Goal: Task Accomplishment & Management: Manage account settings

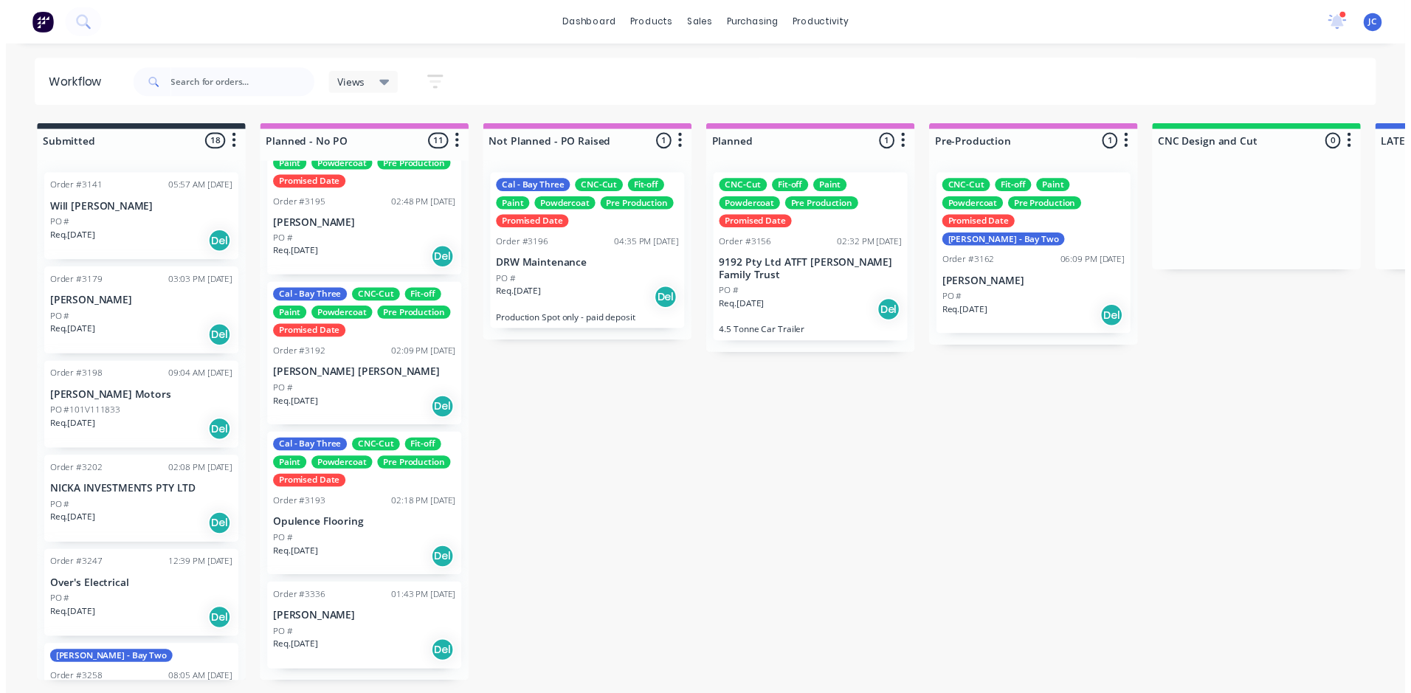
scroll to position [1074, 0]
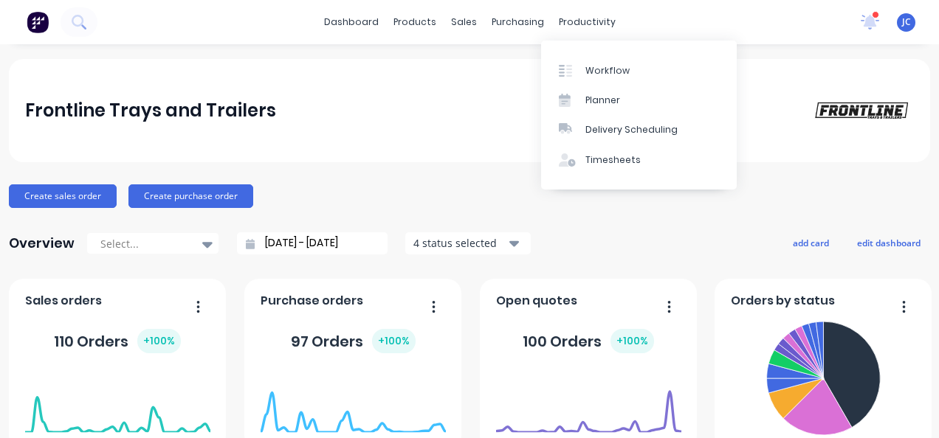
click at [562, 36] on div "Workflow Planner Delivery Scheduling Timesheets" at bounding box center [639, 115] width 196 height 158
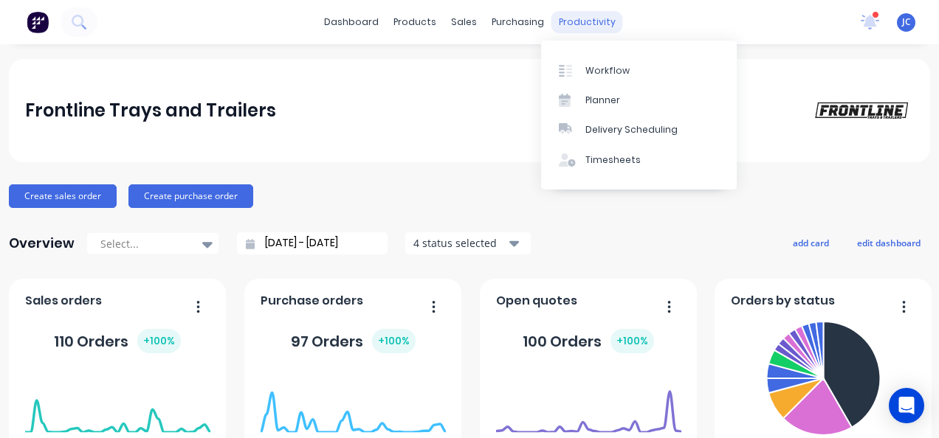
click at [573, 25] on div "productivity" at bounding box center [587, 22] width 72 height 22
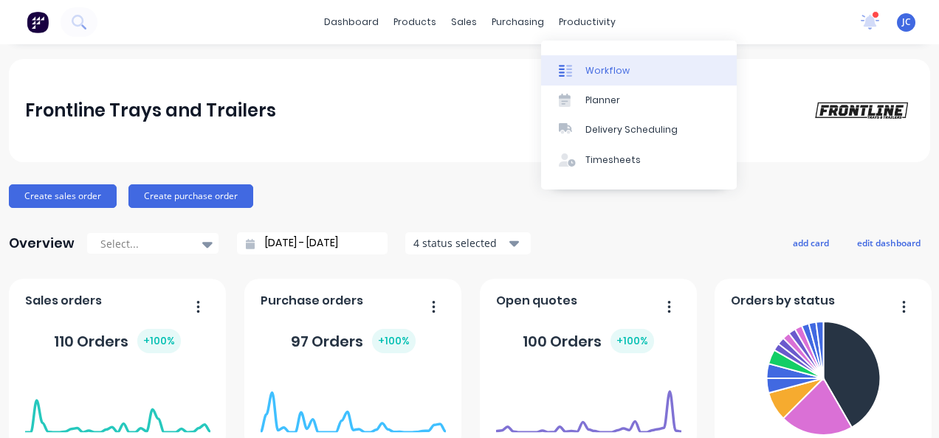
click at [598, 71] on div "Workflow" at bounding box center [607, 70] width 44 height 13
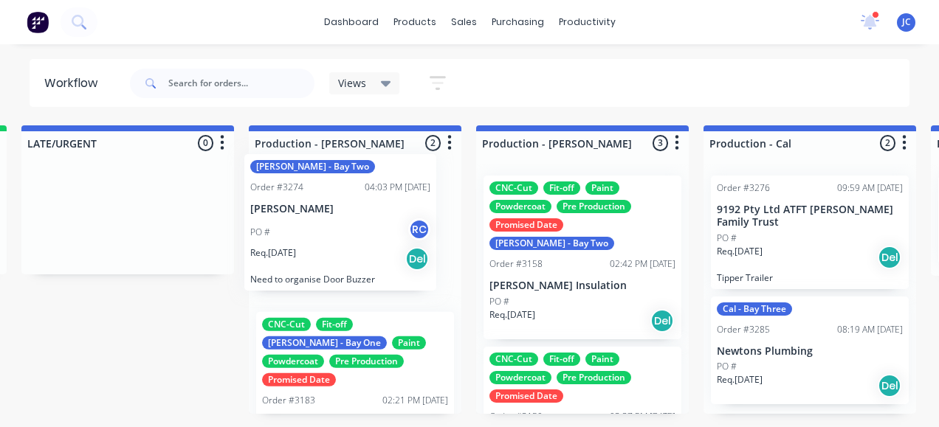
drag, startPoint x: 346, startPoint y: 337, endPoint x: 335, endPoint y: 193, distance: 144.3
click at [335, 193] on div "CNC-Cut Fit-off John - Bay One Paint Powdercoat Pre Production Promised Date Or…" at bounding box center [355, 289] width 213 height 250
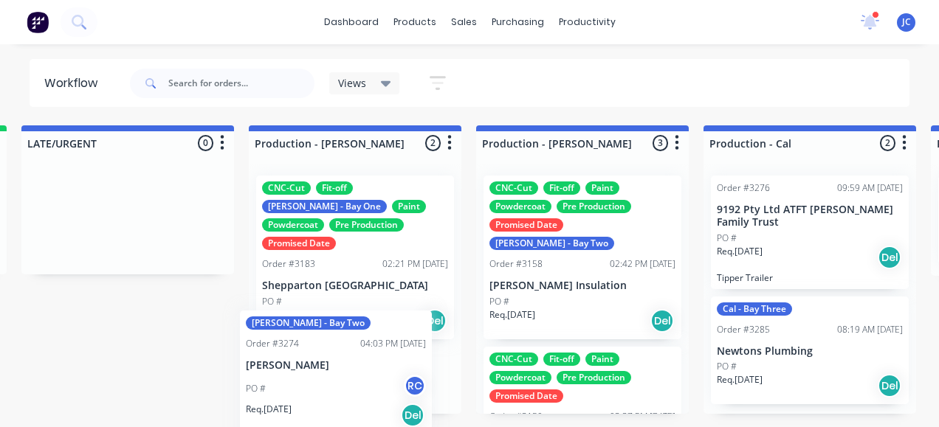
scroll to position [4, 0]
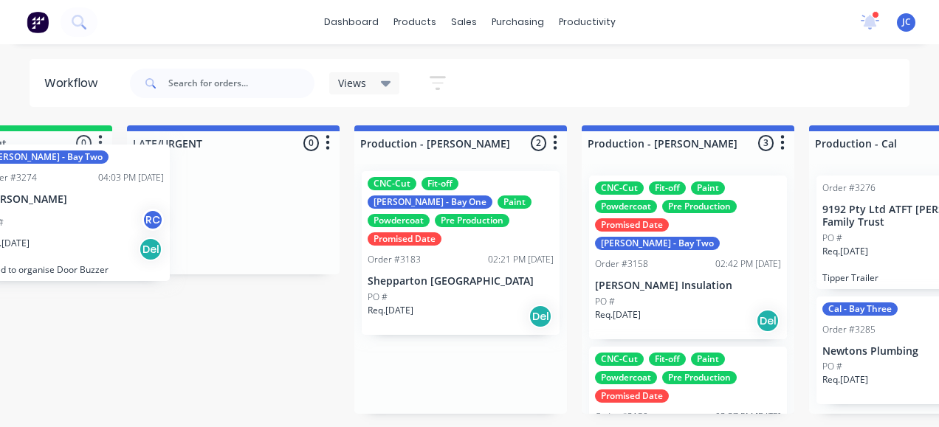
drag, startPoint x: 334, startPoint y: 396, endPoint x: 137, endPoint y: 213, distance: 268.4
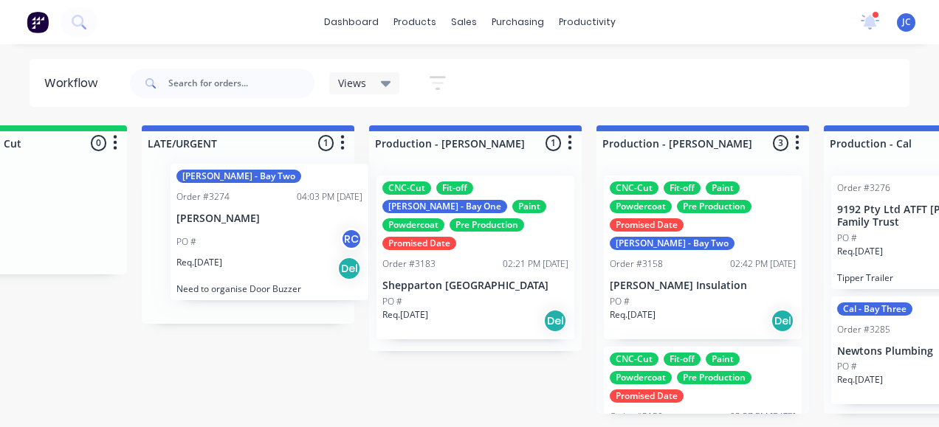
scroll to position [0, 1253]
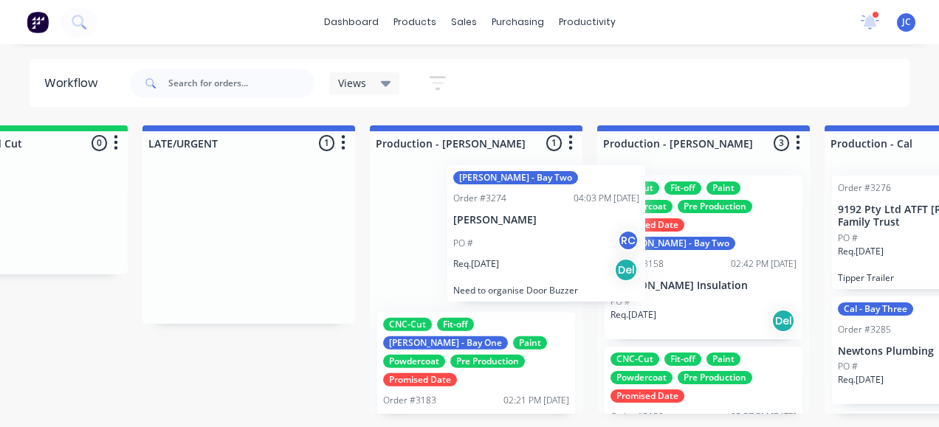
drag, startPoint x: 201, startPoint y: 235, endPoint x: 491, endPoint y: 227, distance: 289.3
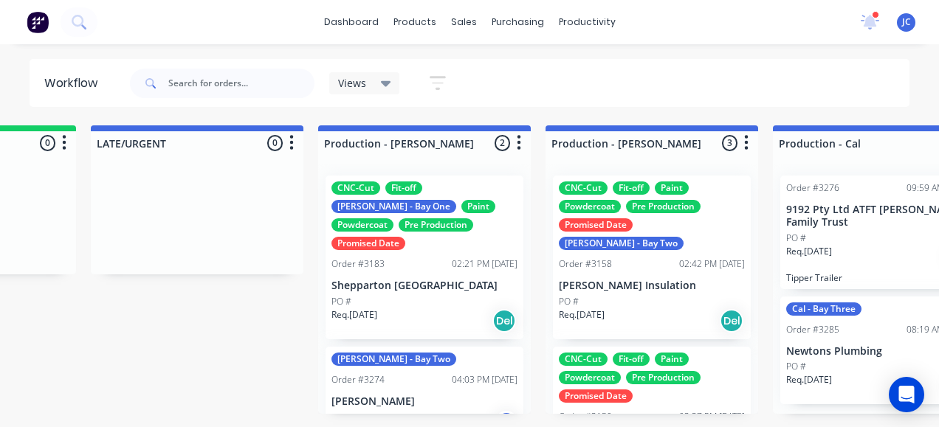
scroll to position [0, 1308]
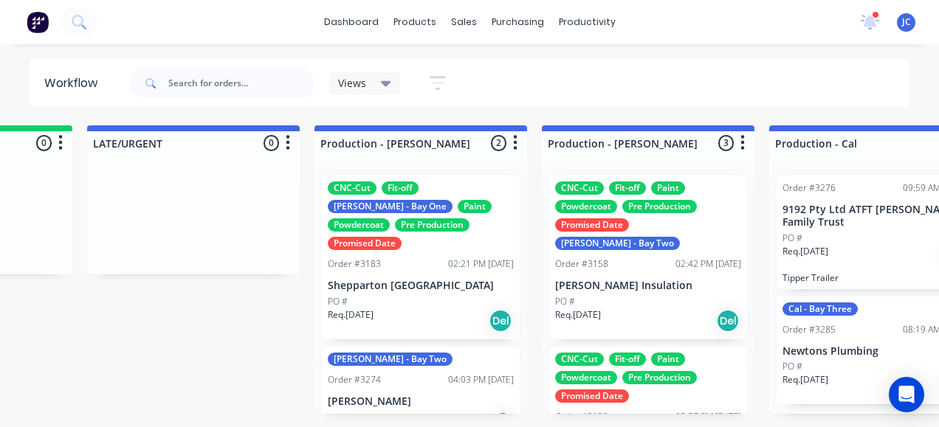
click at [513, 145] on icon "button" at bounding box center [515, 143] width 4 height 18
click at [469, 170] on button "Sort By" at bounding box center [450, 175] width 148 height 24
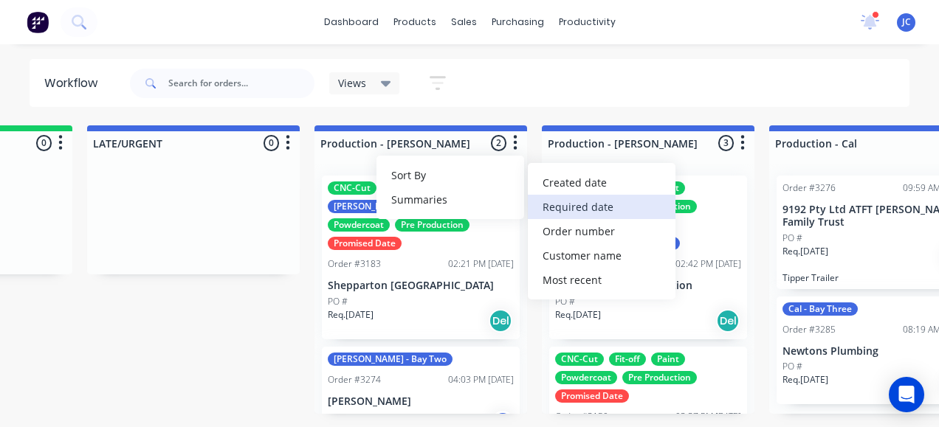
click at [615, 205] on date "Required date" at bounding box center [602, 207] width 148 height 24
click at [137, 246] on div at bounding box center [193, 219] width 213 height 111
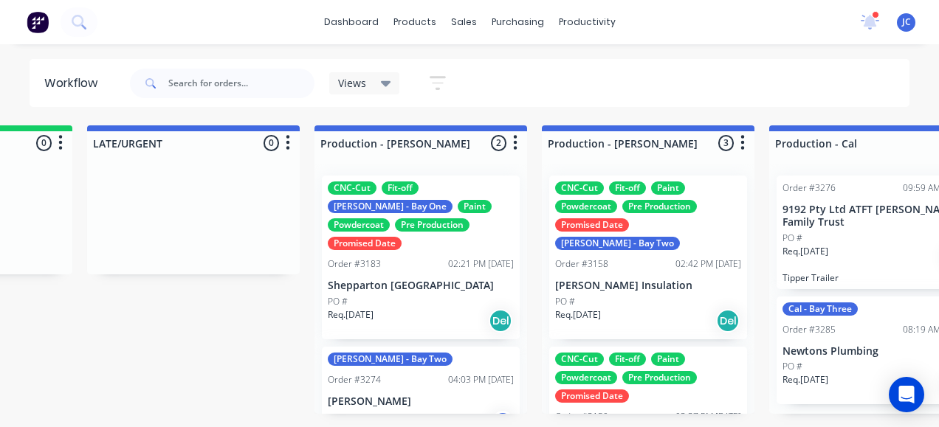
click at [372, 238] on div "CNC-Cut Fit-off [PERSON_NAME] - Bay One Paint Powdercoat Pre Production Promise…" at bounding box center [421, 258] width 198 height 164
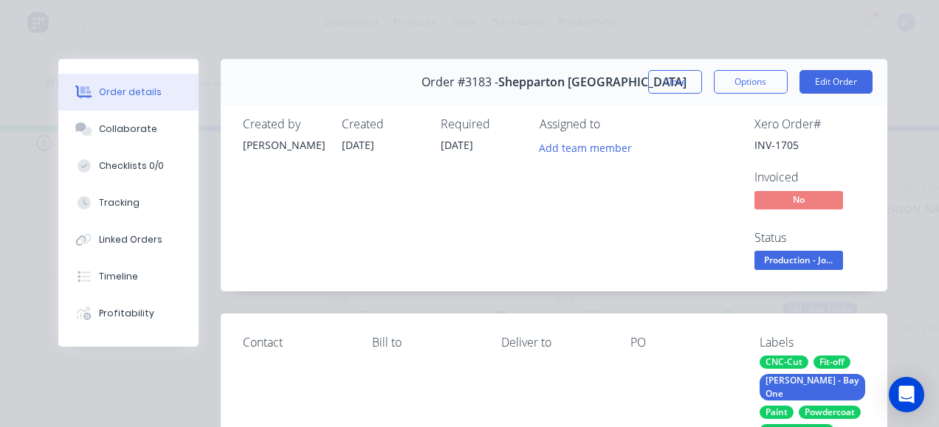
click at [454, 145] on span "[DATE]" at bounding box center [457, 145] width 32 height 14
click at [826, 78] on button "Edit Order" at bounding box center [835, 82] width 73 height 24
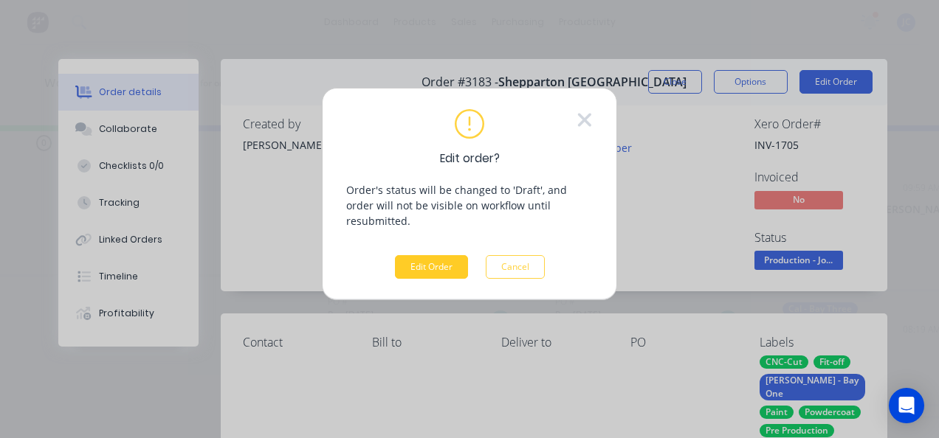
click at [437, 255] on button "Edit Order" at bounding box center [431, 267] width 73 height 24
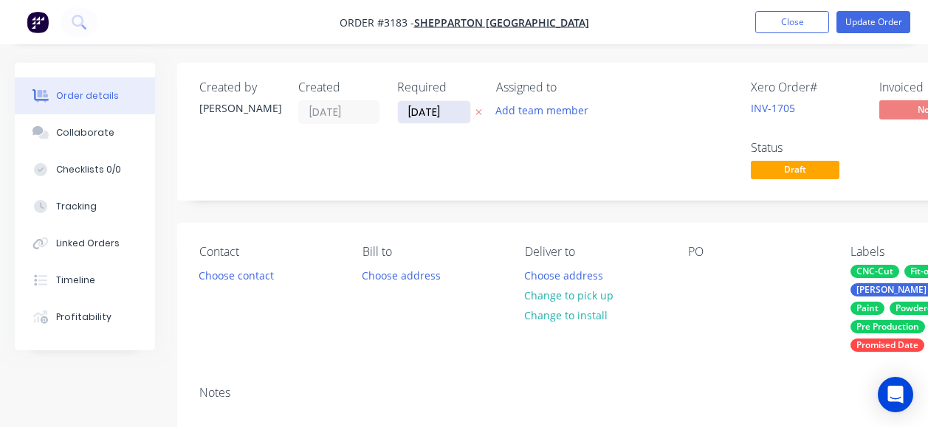
click at [417, 108] on input "[DATE]" at bounding box center [434, 112] width 72 height 22
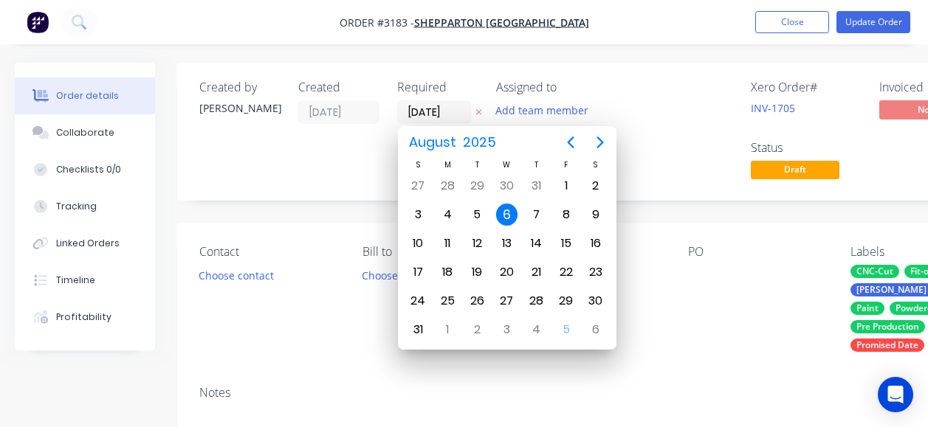
click at [365, 164] on div "Created [DATE]" at bounding box center [338, 131] width 81 height 103
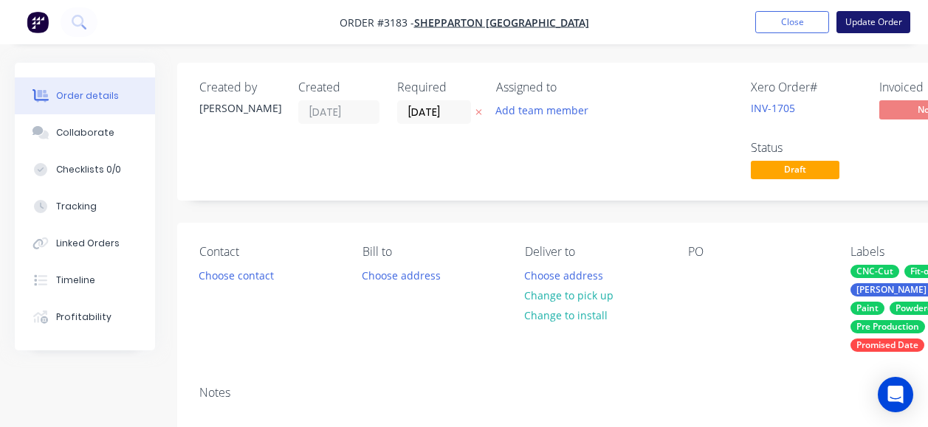
click at [852, 21] on button "Update Order" at bounding box center [873, 22] width 74 height 22
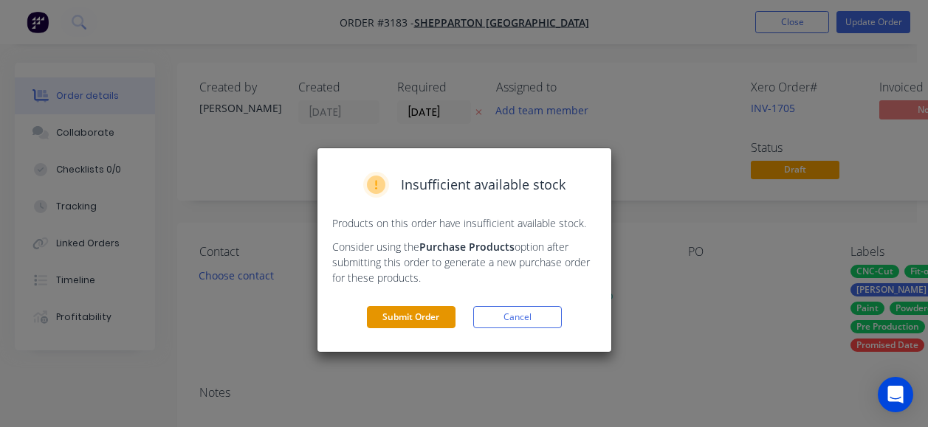
click at [429, 312] on button "Submit Order" at bounding box center [411, 317] width 89 height 22
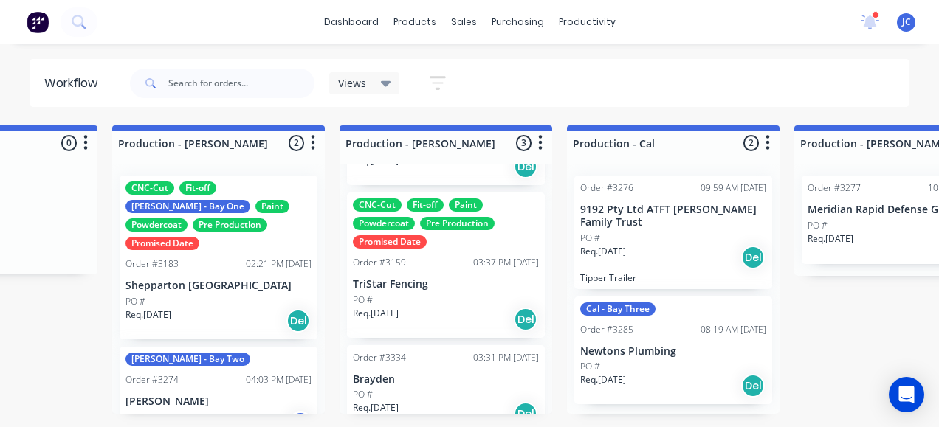
scroll to position [156, 0]
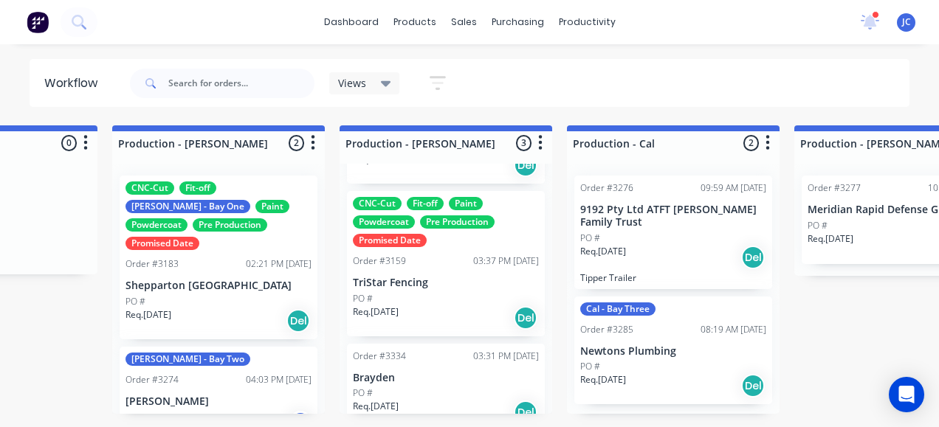
click at [542, 150] on icon "button" at bounding box center [540, 143] width 4 height 18
click at [517, 173] on button "Sort By" at bounding box center [475, 175] width 148 height 24
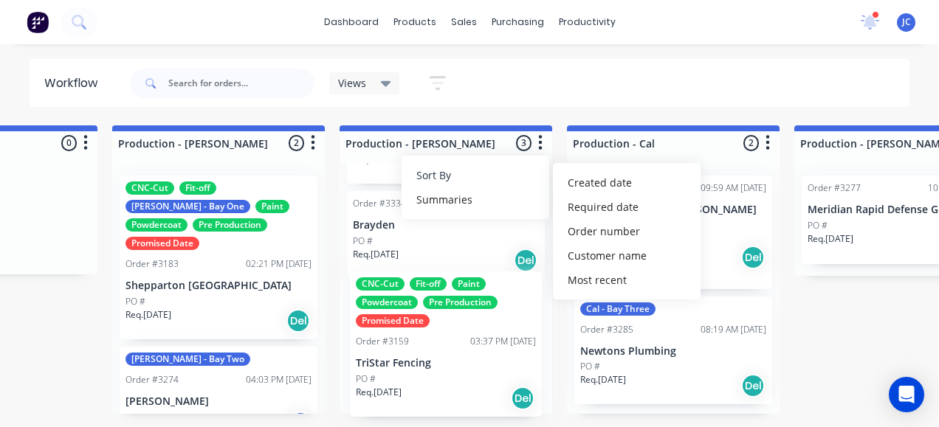
drag, startPoint x: 455, startPoint y: 264, endPoint x: 457, endPoint y: 381, distance: 116.6
click at [457, 381] on div "CNC-Cut Fit-off Paint Powdercoat Pre Production Promised Date [PERSON_NAME] - B…" at bounding box center [445, 289] width 213 height 250
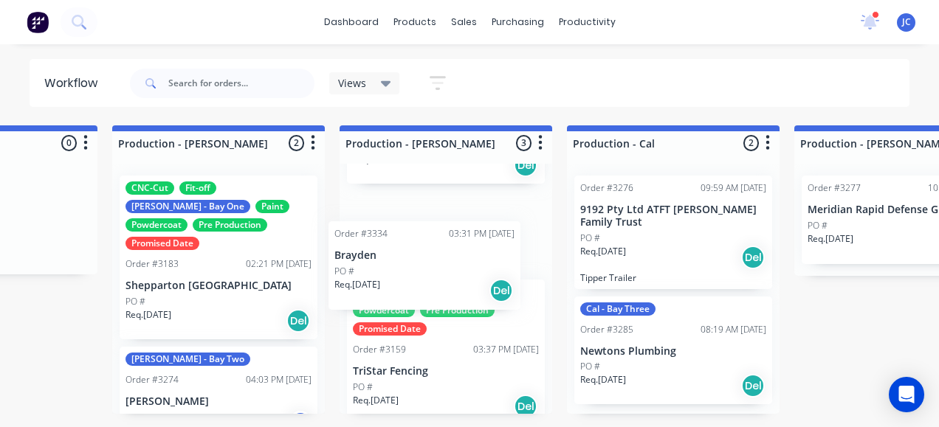
drag, startPoint x: 460, startPoint y: 370, endPoint x: 446, endPoint y: 246, distance: 124.7
click at [446, 248] on div "CNC-Cut Fit-off Paint Powdercoat Pre Production Promised Date [PERSON_NAME] - B…" at bounding box center [445, 289] width 213 height 250
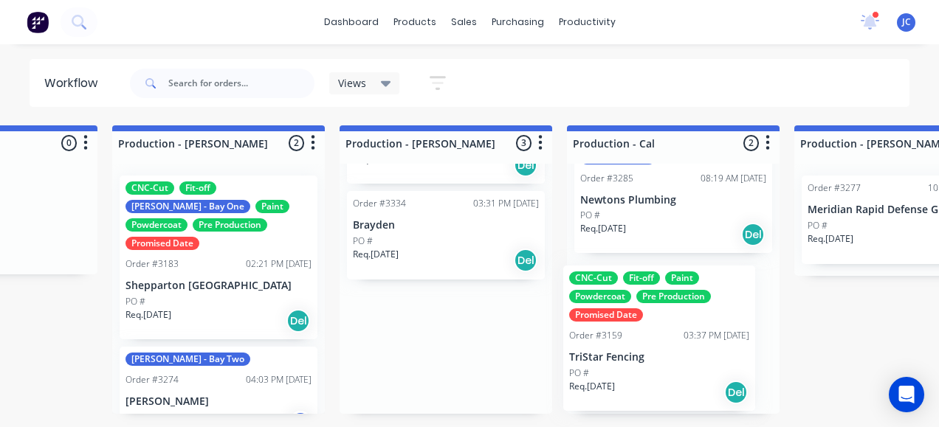
drag, startPoint x: 471, startPoint y: 256, endPoint x: 677, endPoint y: 341, distance: 222.7
click at [677, 341] on div "Submitted 20 Sort By Created date Required date Order number Customer name Most…" at bounding box center [778, 269] width 4601 height 289
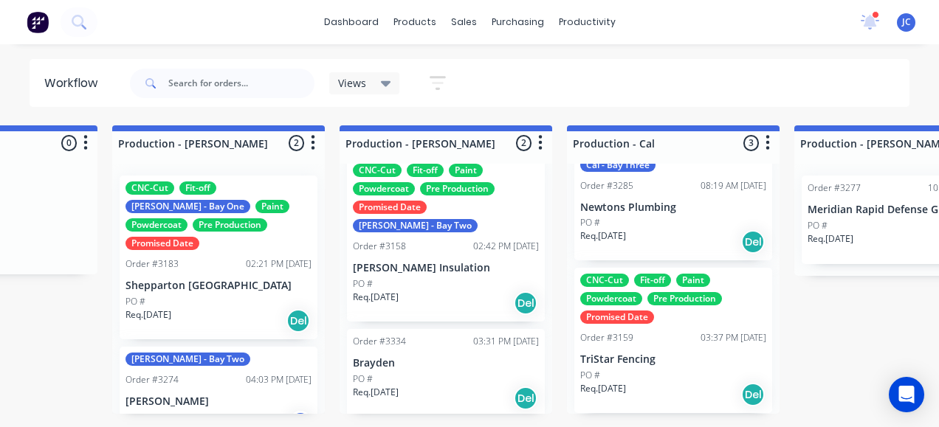
scroll to position [3, 0]
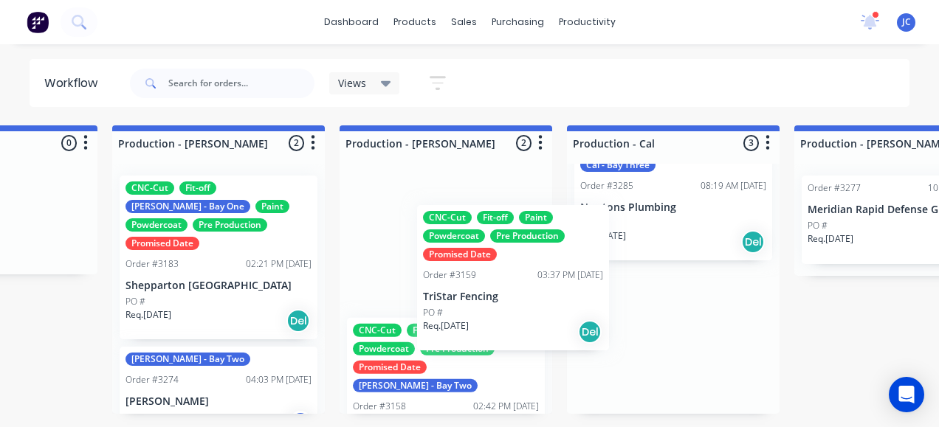
drag, startPoint x: 677, startPoint y: 341, endPoint x: 492, endPoint y: 267, distance: 198.7
click at [492, 267] on div "Submitted 20 Sort By Created date Required date Order number Customer name Most…" at bounding box center [778, 269] width 4601 height 289
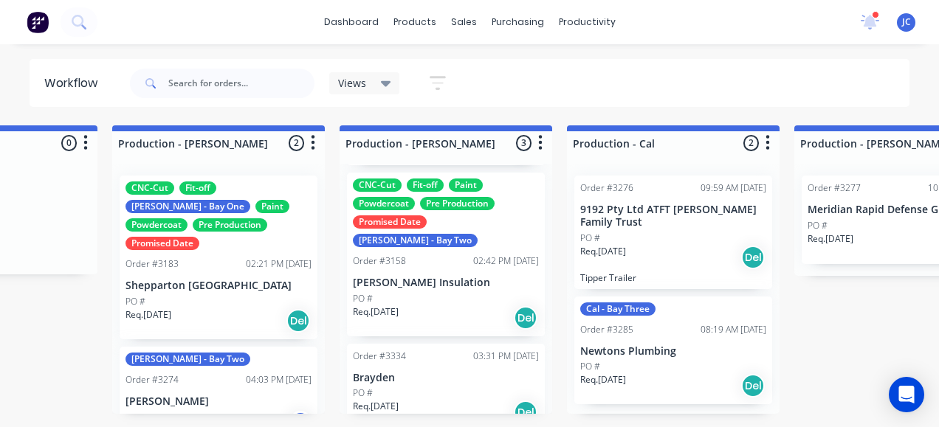
scroll to position [8, 0]
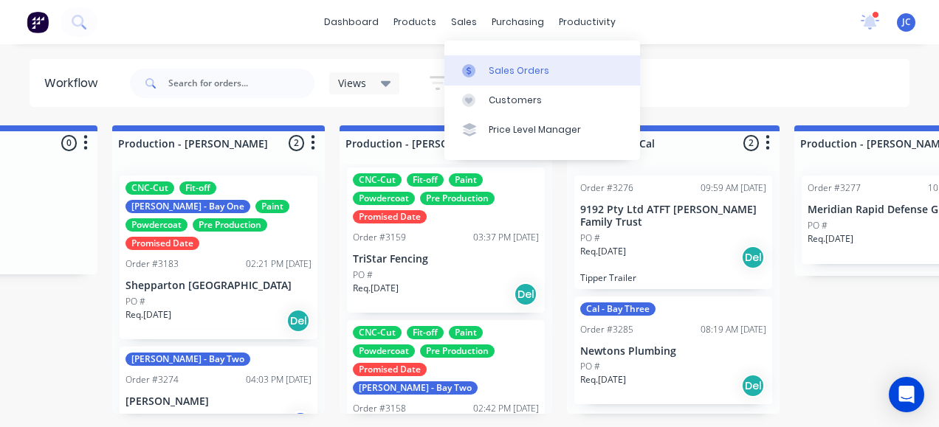
click at [486, 69] on link "Sales Orders" at bounding box center [542, 70] width 196 height 30
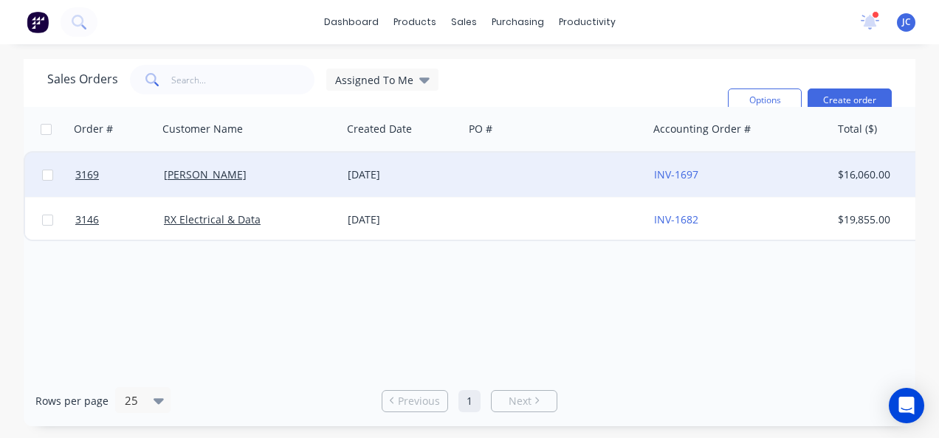
click at [311, 173] on div "[PERSON_NAME]" at bounding box center [246, 175] width 164 height 15
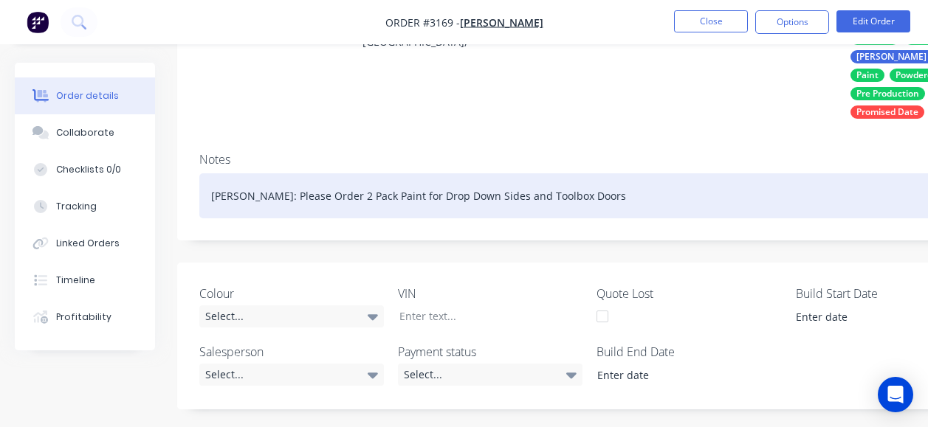
scroll to position [221, 0]
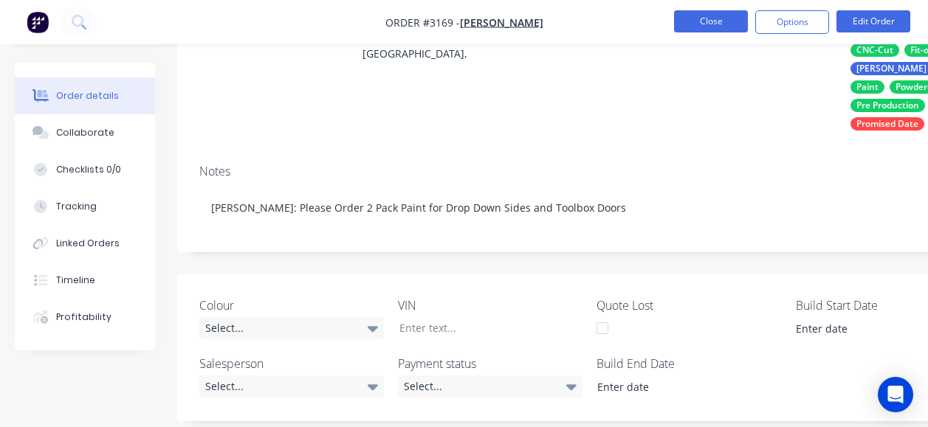
click at [720, 16] on button "Close" at bounding box center [711, 21] width 74 height 22
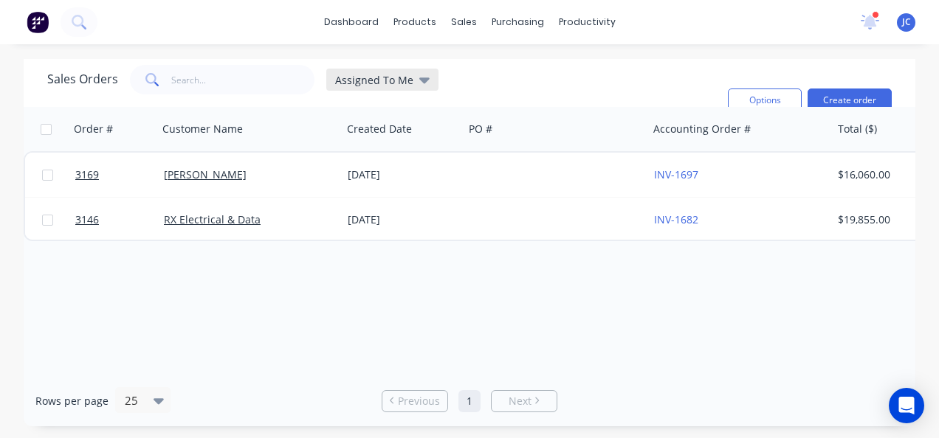
click at [399, 77] on span "Assigned To Me" at bounding box center [374, 79] width 78 height 15
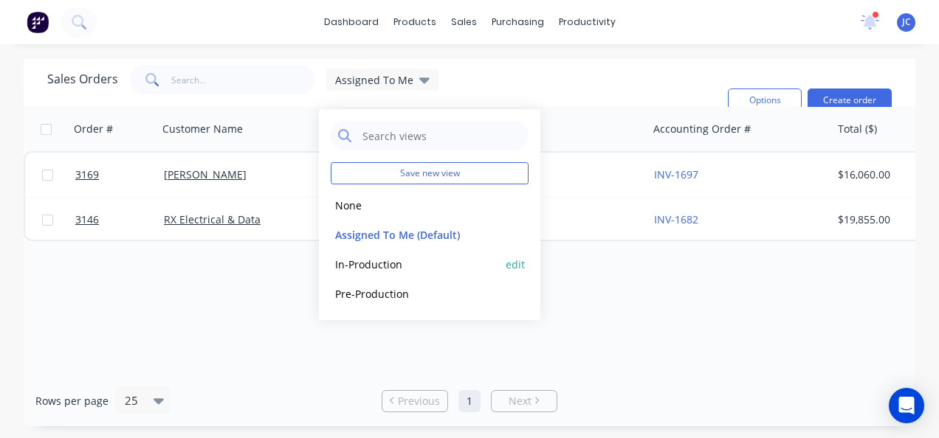
click at [389, 268] on button "In-Production" at bounding box center [415, 264] width 168 height 17
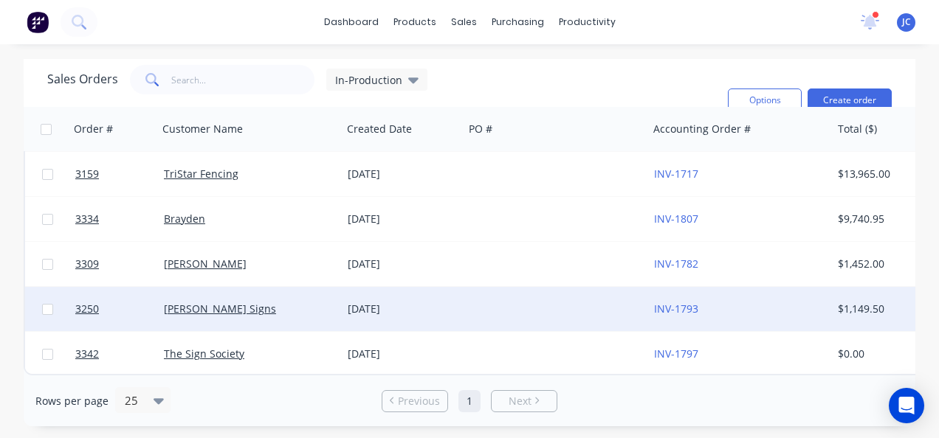
scroll to position [241, 0]
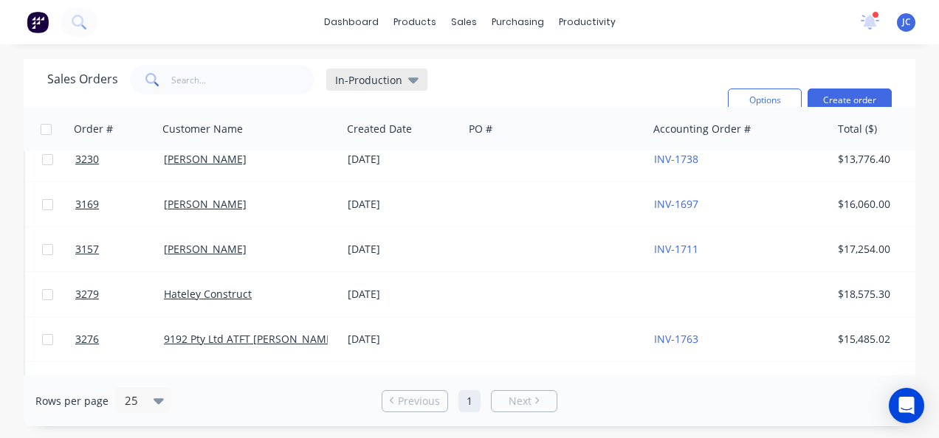
click at [349, 81] on span "In-Production" at bounding box center [368, 79] width 67 height 15
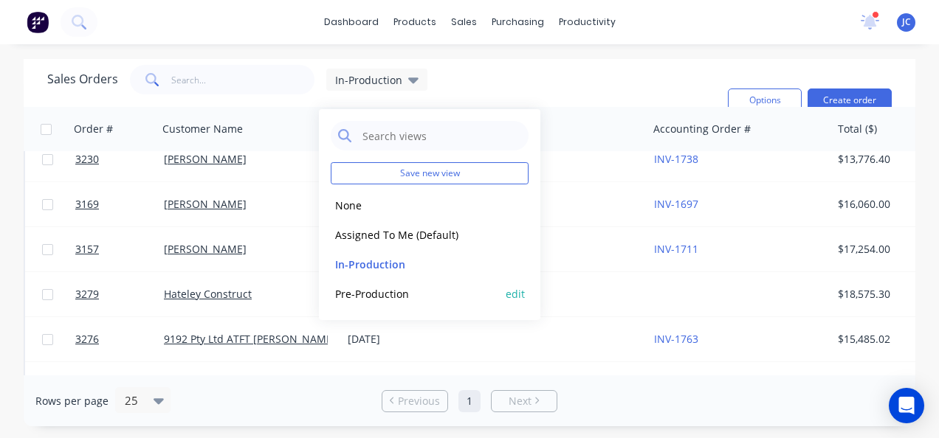
click at [370, 291] on button "Pre-Production" at bounding box center [415, 294] width 168 height 17
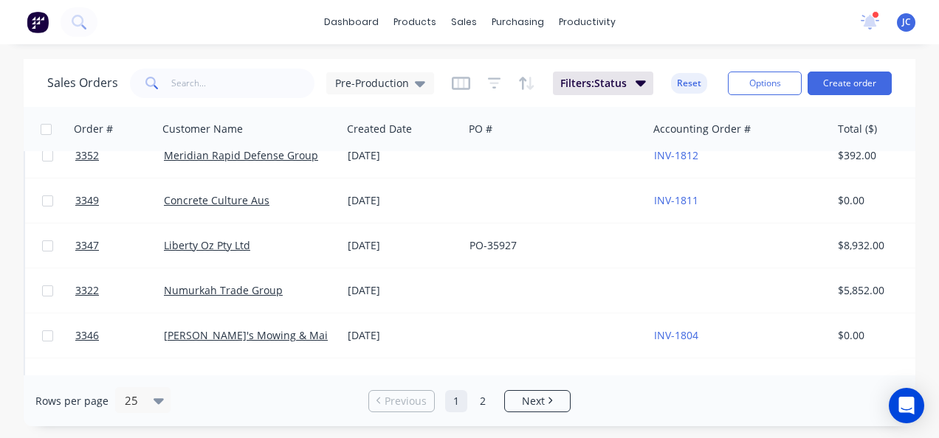
scroll to position [0, 0]
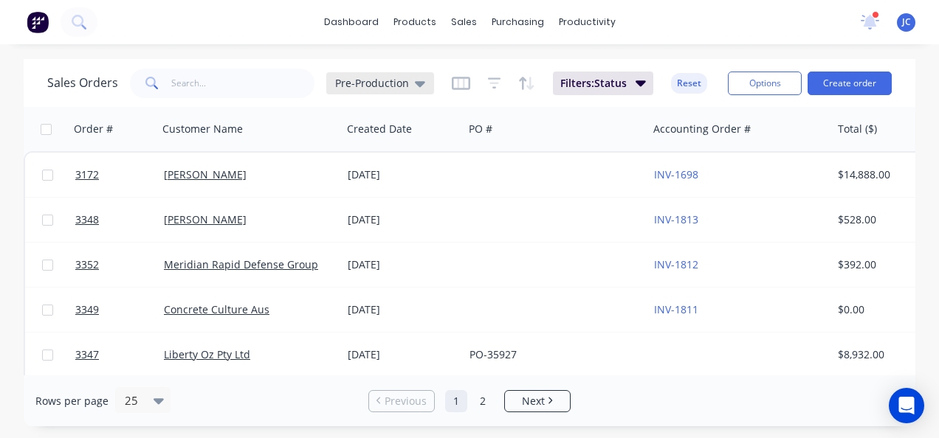
click at [393, 85] on span "Pre-Production" at bounding box center [372, 82] width 74 height 15
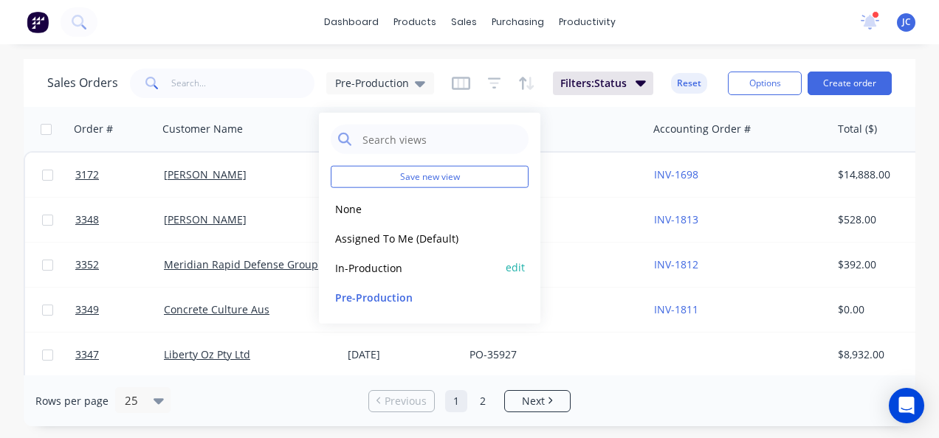
click at [384, 269] on button "In-Production" at bounding box center [415, 267] width 168 height 17
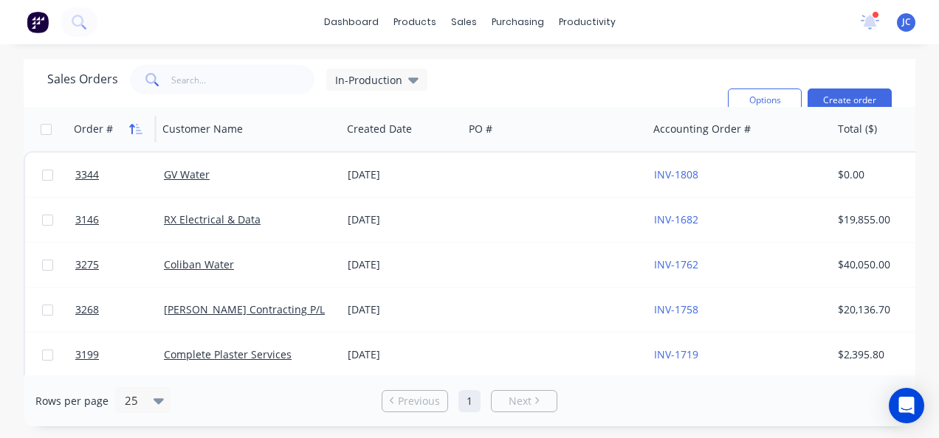
click at [138, 131] on icon "button" at bounding box center [135, 129] width 13 height 12
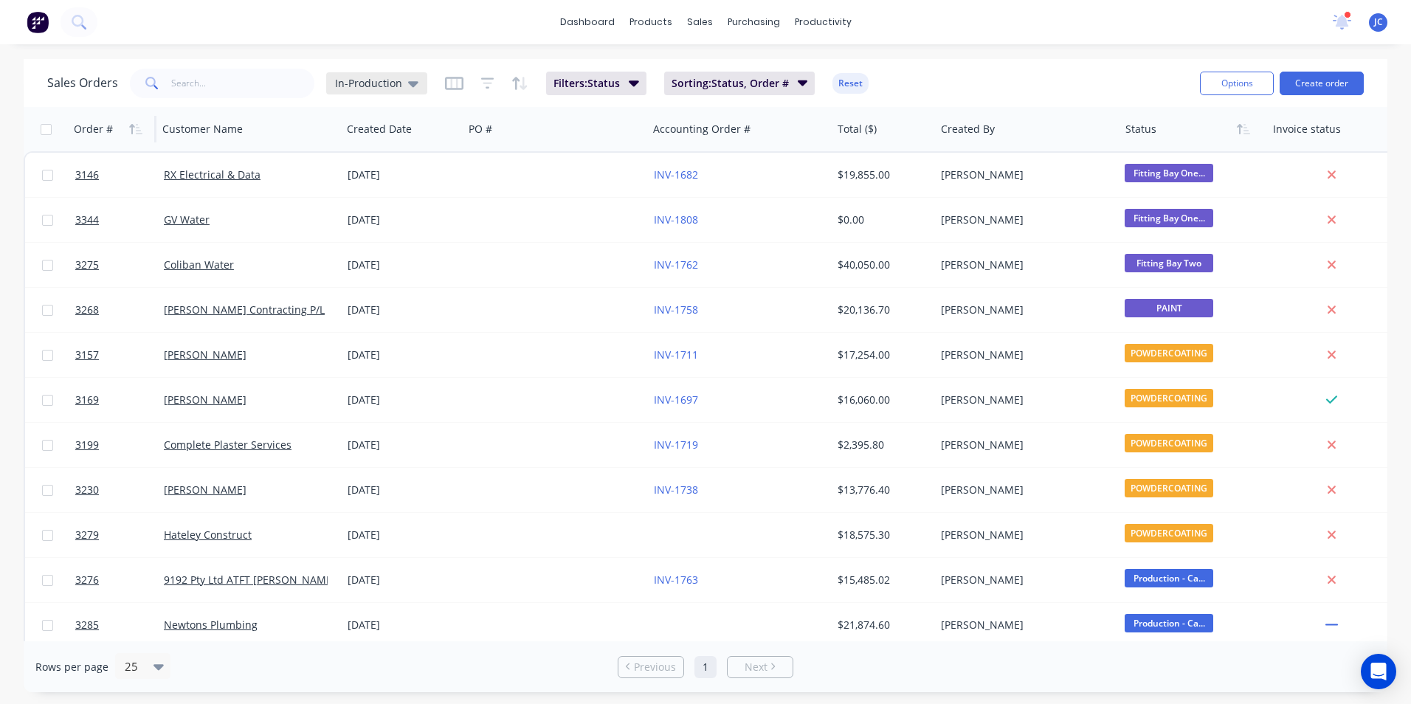
click at [381, 89] on span "In-Production" at bounding box center [368, 82] width 67 height 15
click at [387, 266] on button "In-Production" at bounding box center [415, 268] width 168 height 17
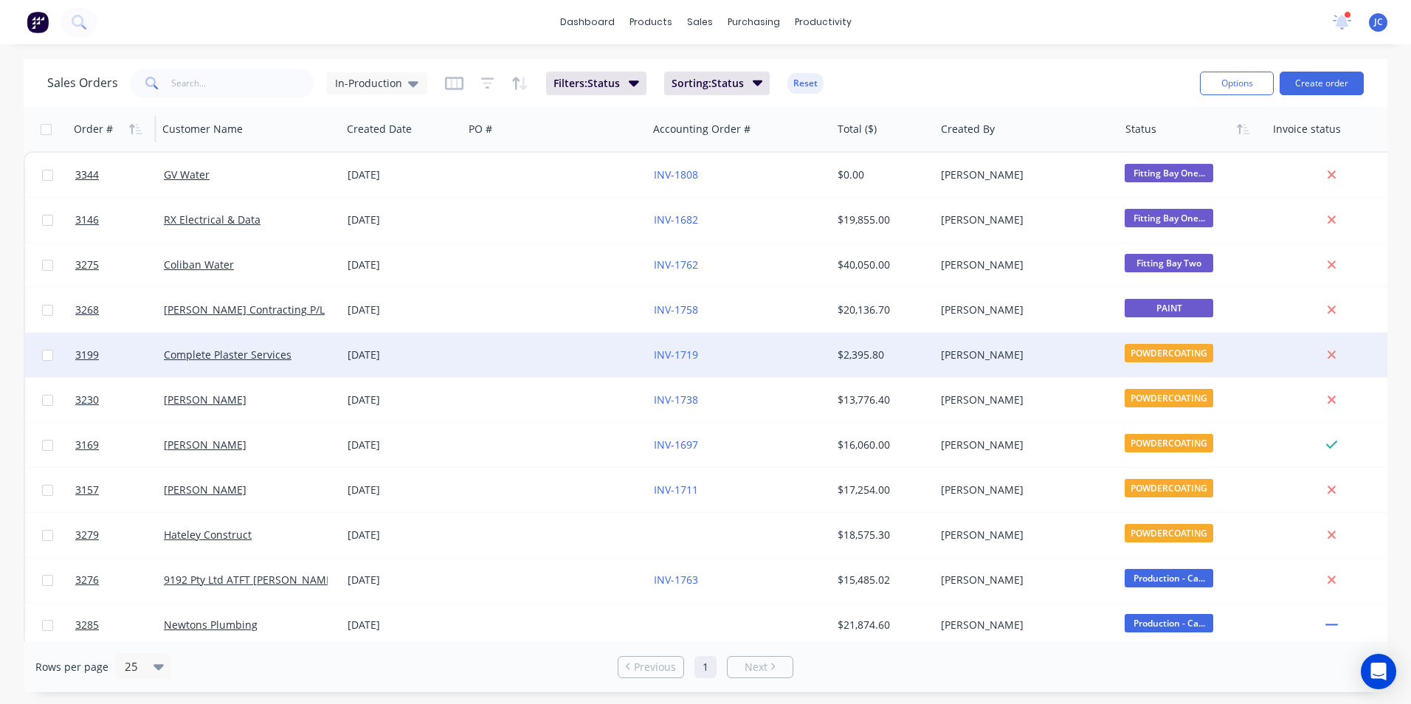
scroll to position [369, 0]
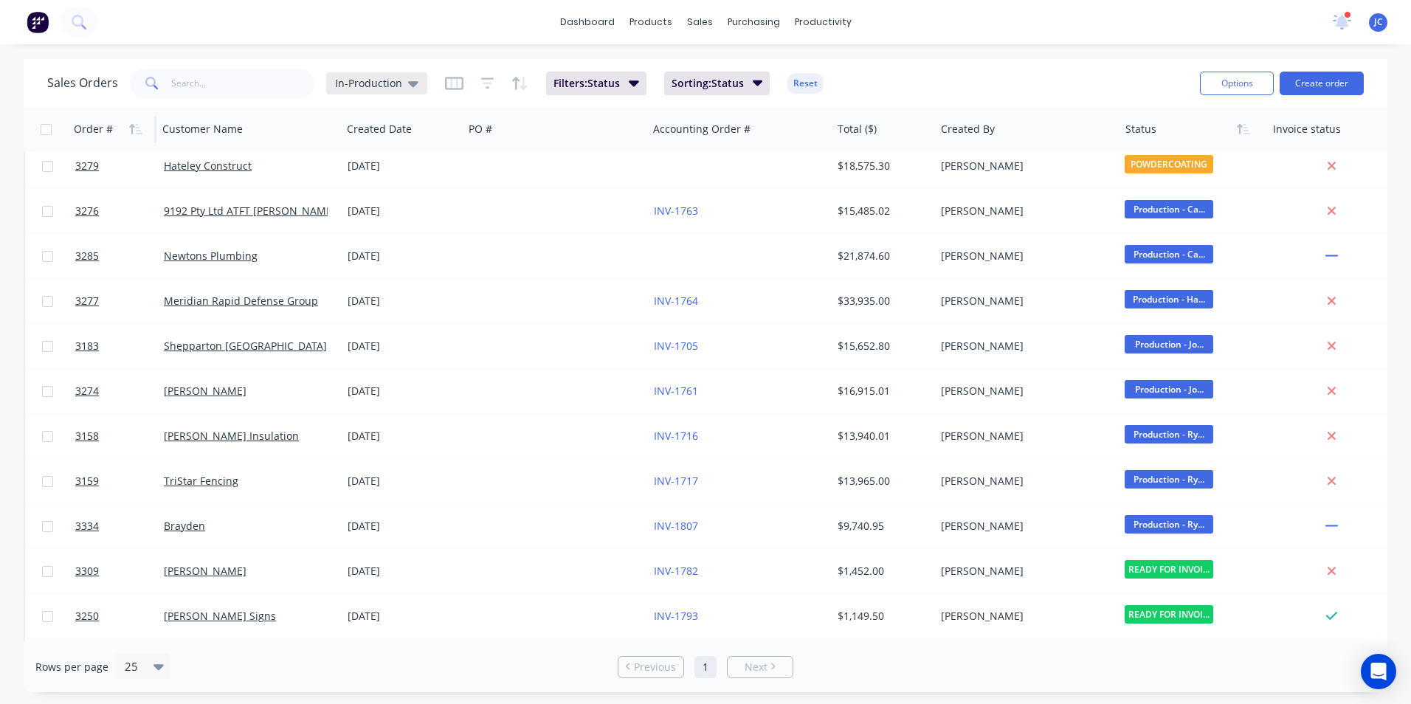
click at [383, 84] on span "In-Production" at bounding box center [368, 82] width 67 height 15
click at [373, 207] on button "None" at bounding box center [415, 209] width 168 height 17
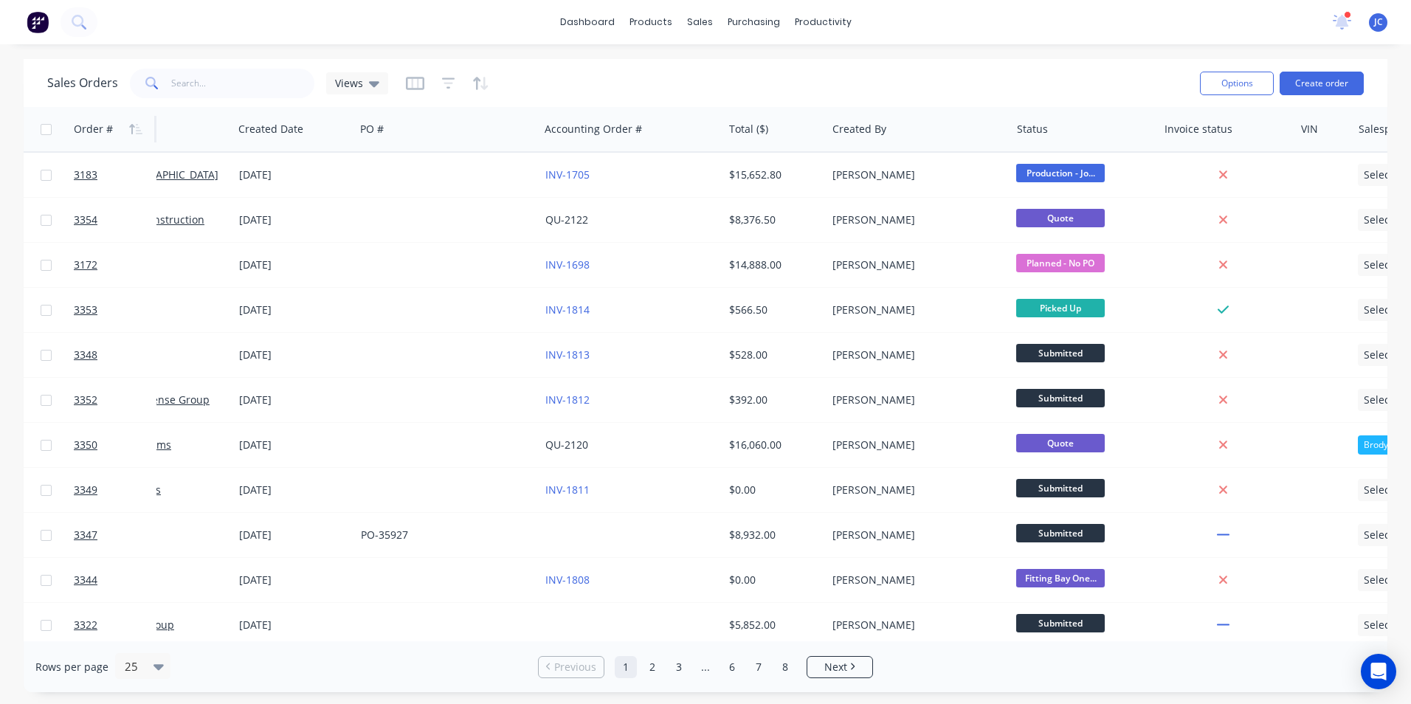
scroll to position [0, 0]
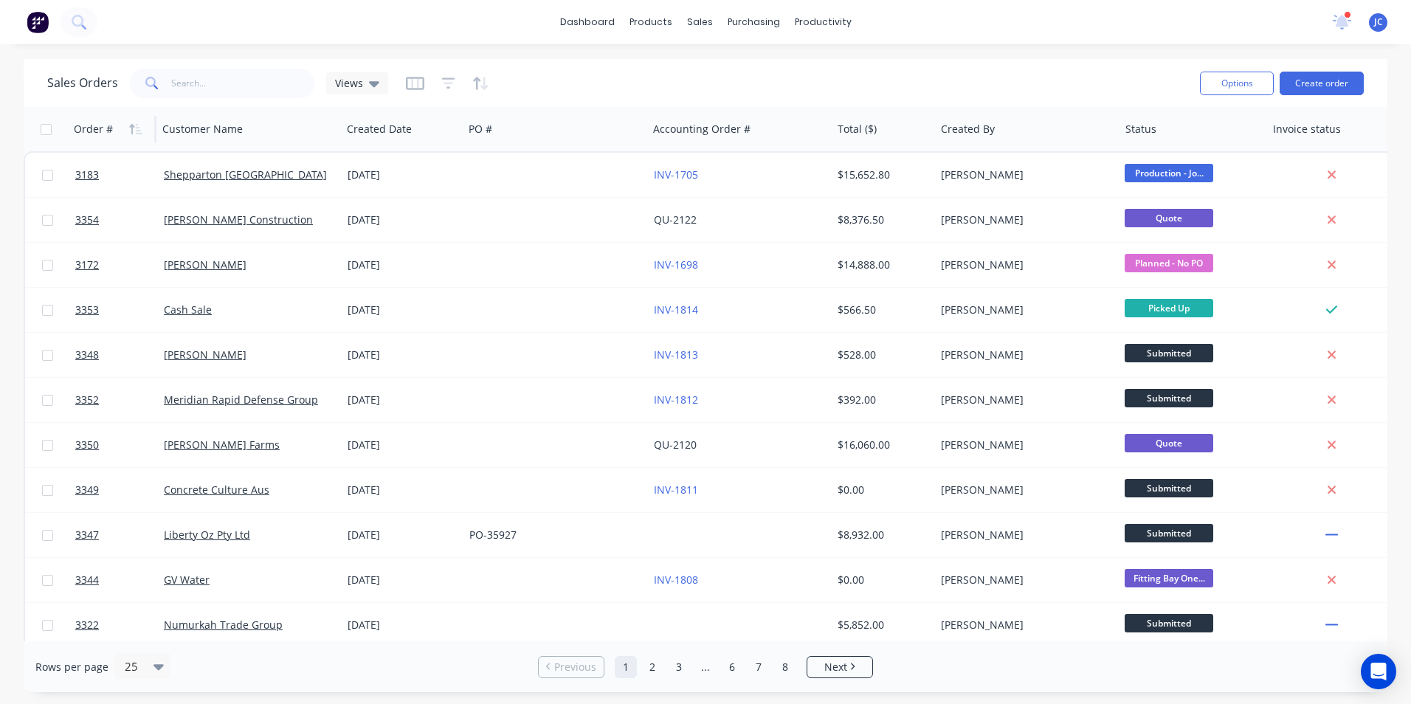
click at [409, 91] on button "button" at bounding box center [415, 84] width 18 height 24
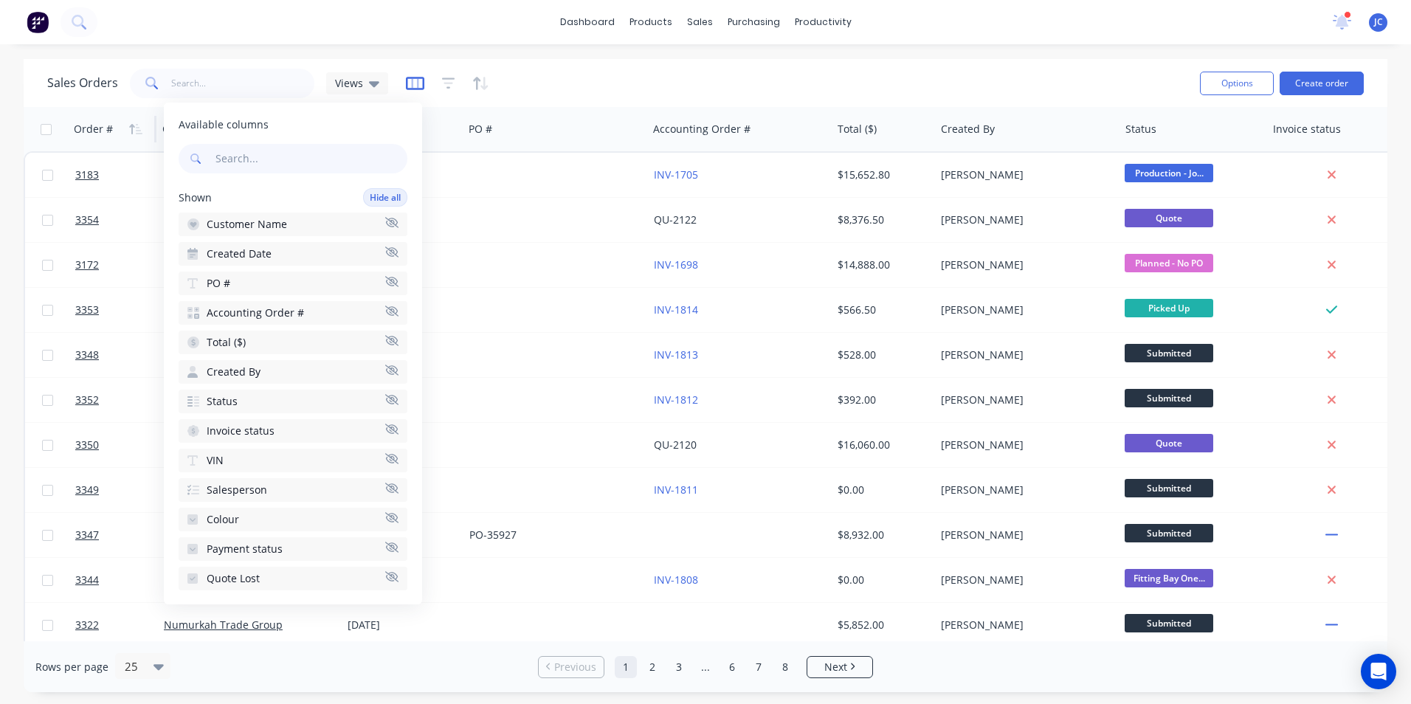
click at [409, 85] on icon "button" at bounding box center [415, 83] width 18 height 15
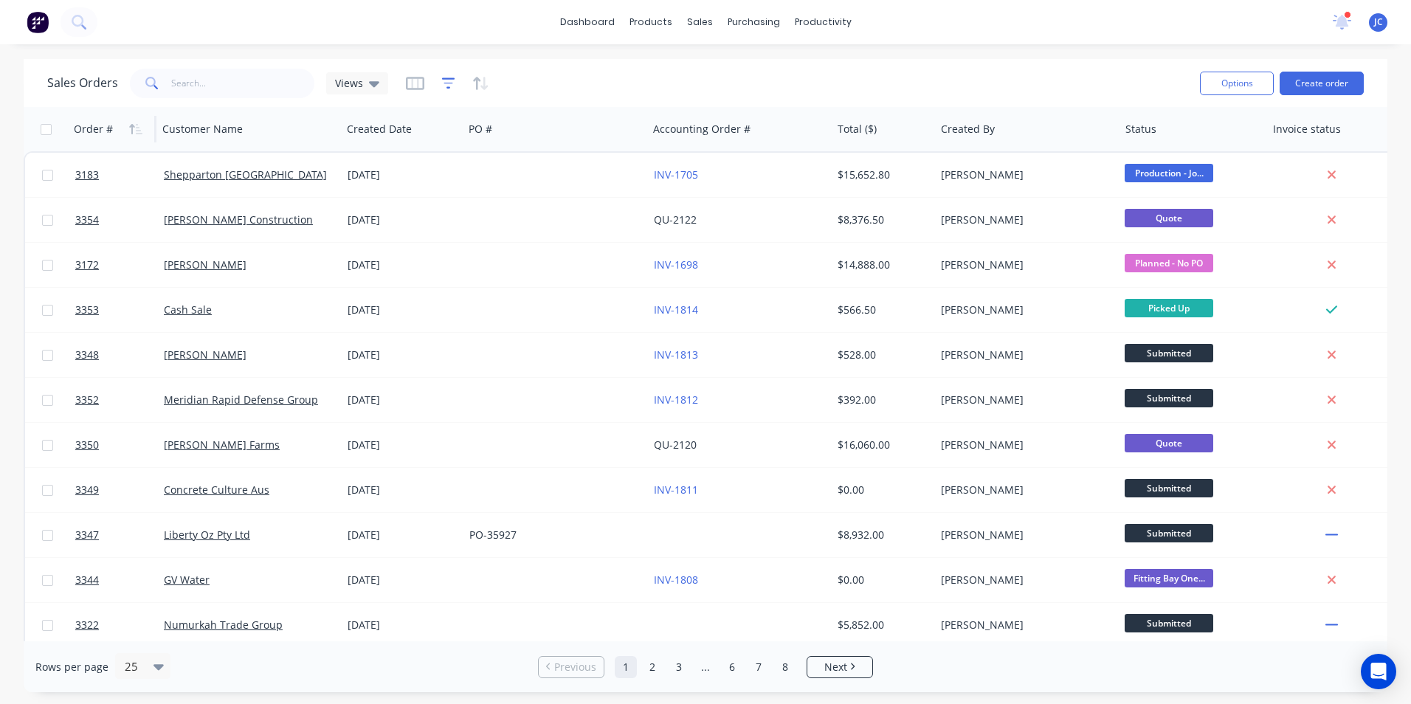
click at [447, 83] on icon "button" at bounding box center [448, 83] width 10 height 2
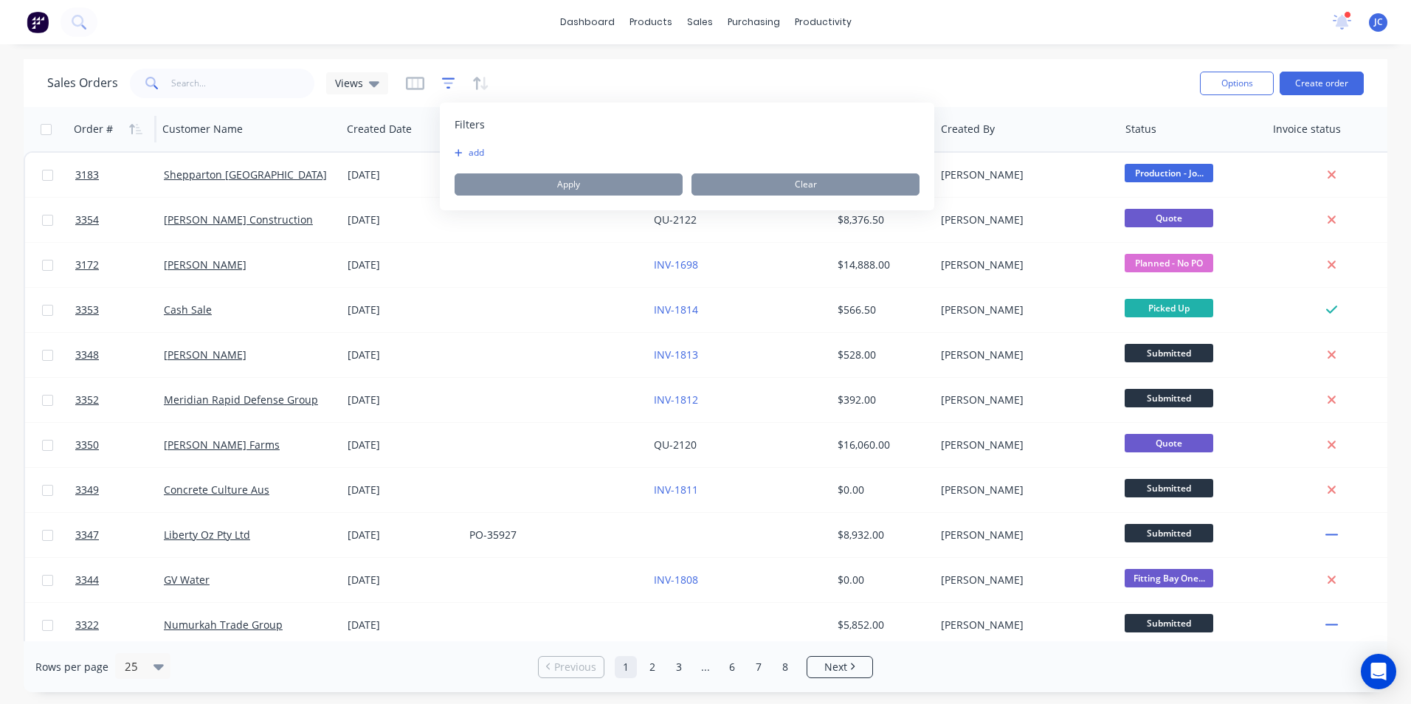
click at [447, 83] on icon "button" at bounding box center [448, 83] width 10 height 2
click at [415, 84] on icon "button" at bounding box center [414, 83] width 7 height 10
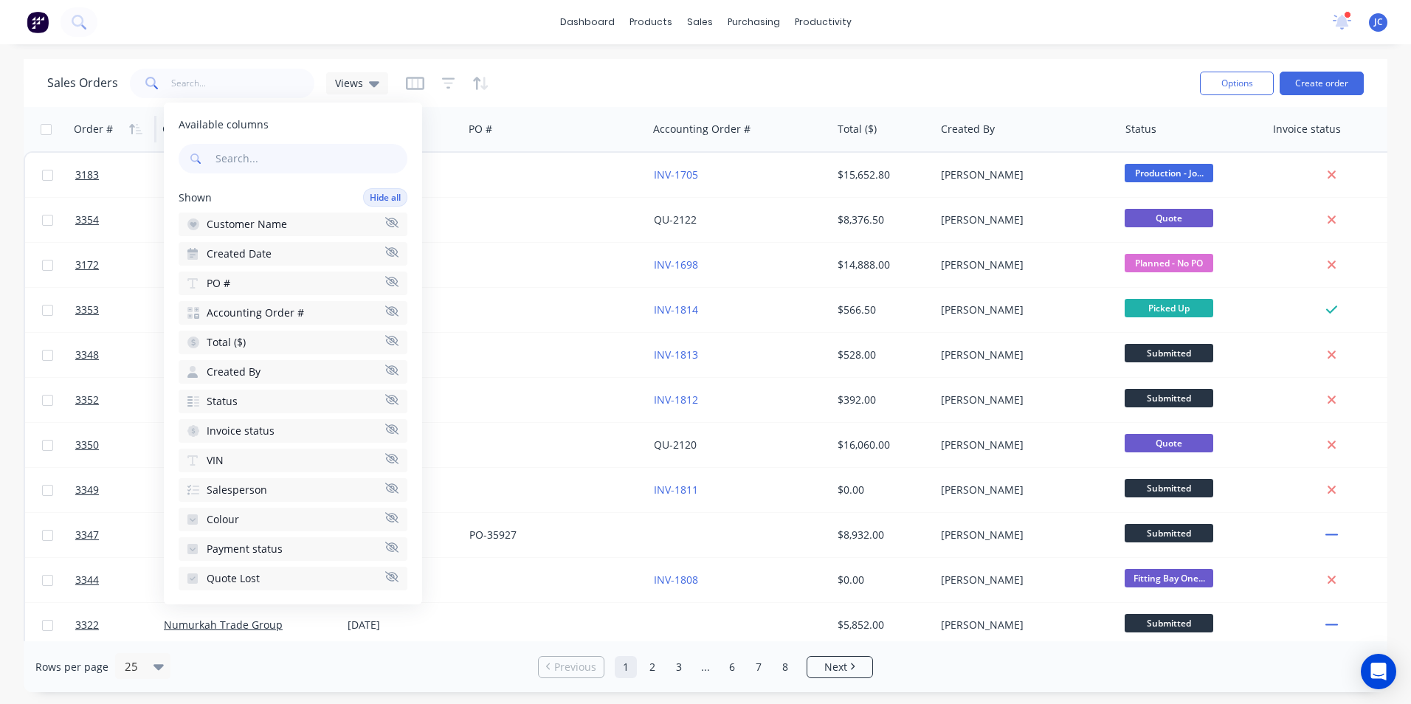
click at [938, 22] on div "JC Frontline Trays and Trailers [PERSON_NAME] Standard User Profile Sign out" at bounding box center [1378, 22] width 18 height 18
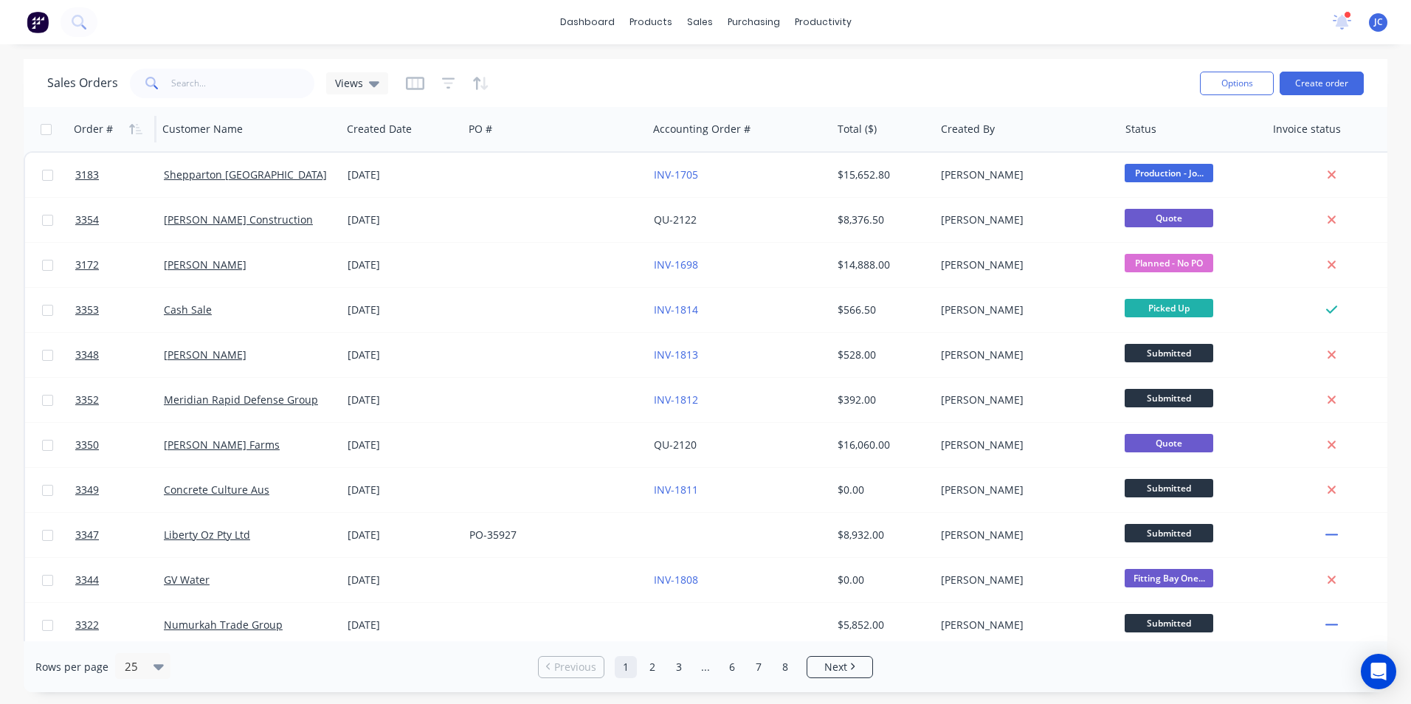
click at [938, 18] on span "JC" at bounding box center [1378, 21] width 9 height 13
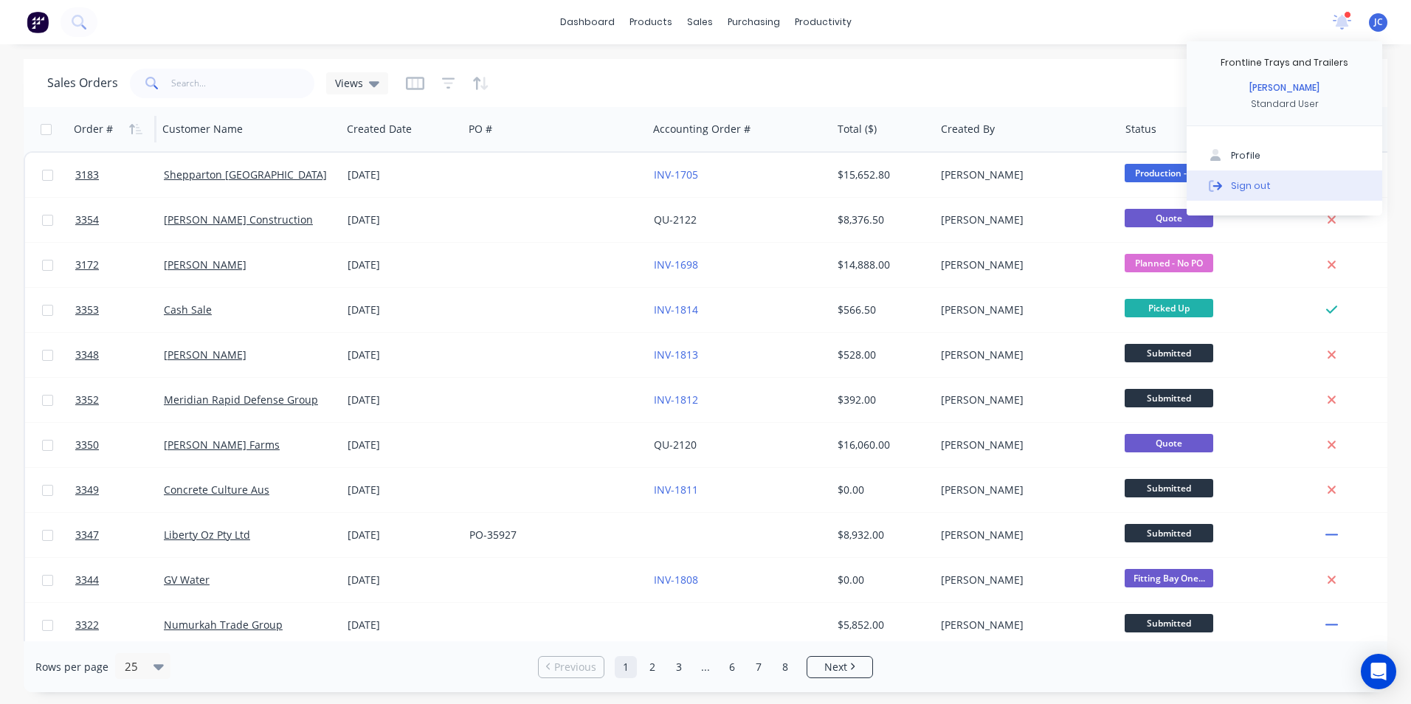
click at [938, 183] on div "Sign out" at bounding box center [1251, 185] width 40 height 13
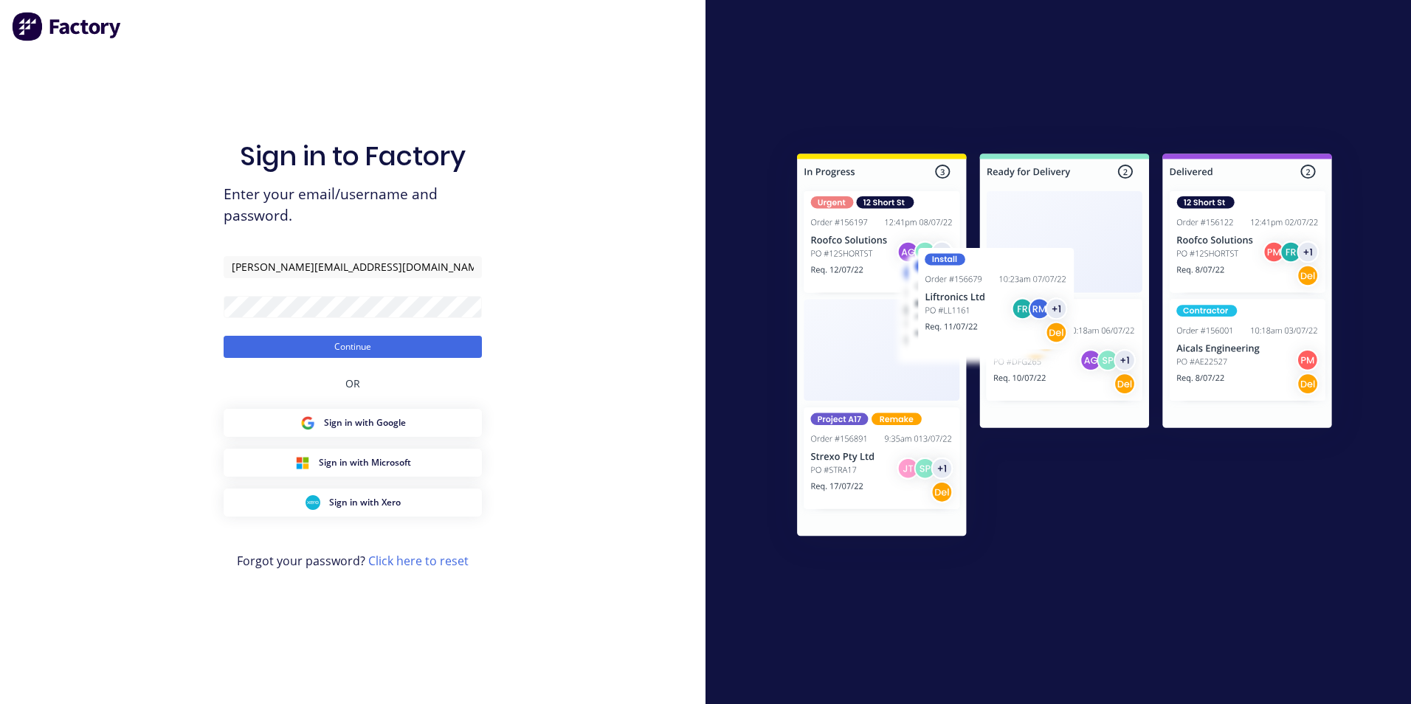
drag, startPoint x: 419, startPoint y: 270, endPoint x: -3, endPoint y: 293, distance: 422.7
click at [0, 293] on html "Sign in to Factory Enter your email/username and password. jamie@frontlinetrays…" at bounding box center [705, 352] width 1411 height 704
type input "prezzyplan@icloud.com"
click at [295, 338] on button "Continue" at bounding box center [353, 347] width 258 height 22
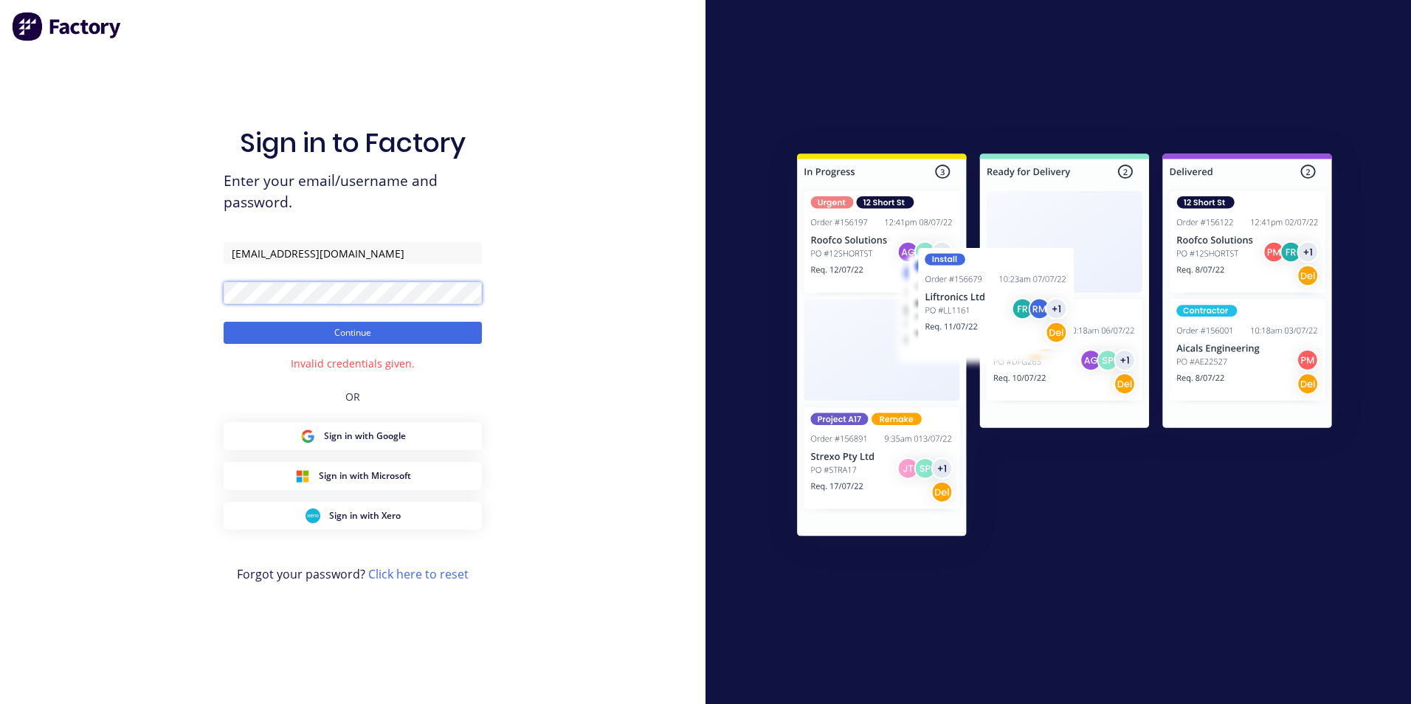
click at [210, 303] on div "Sign in to Factory Enter your email/username and password. prezzyplan@icloud.co…" at bounding box center [352, 352] width 705 height 704
click at [224, 322] on button "Continue" at bounding box center [353, 333] width 258 height 22
